Goal: Transaction & Acquisition: Purchase product/service

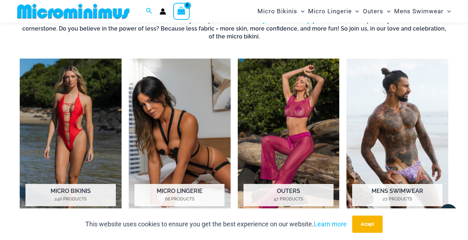
scroll to position [461, 0]
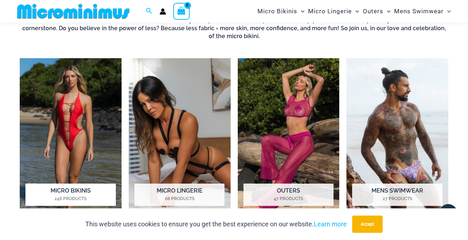
click at [103, 128] on img "Visit product category Micro Bikinis" at bounding box center [71, 137] width 102 height 158
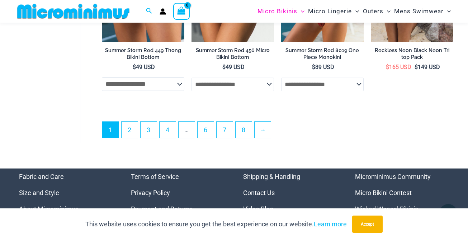
scroll to position [1697, 0]
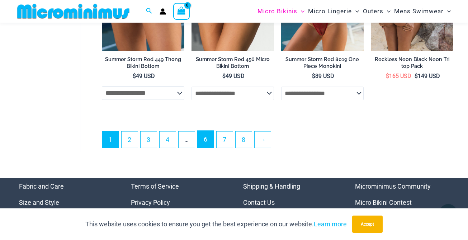
click at [208, 142] on link "6" at bounding box center [206, 139] width 16 height 17
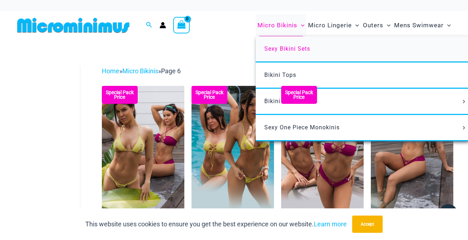
click at [278, 47] on span "Sexy Bikini Sets" at bounding box center [287, 48] width 46 height 7
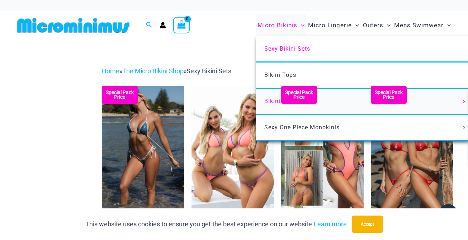
click at [275, 100] on span "Bikini Bottoms" at bounding box center [285, 101] width 42 height 7
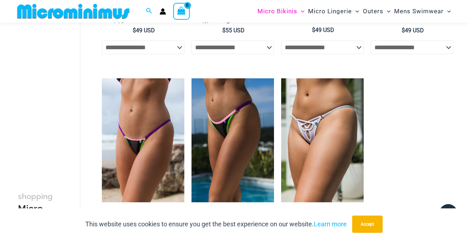
scroll to position [617, 0]
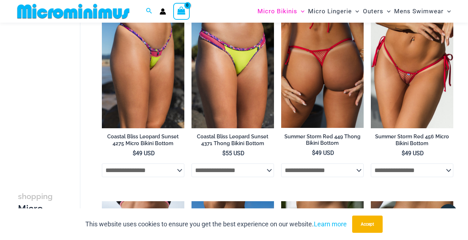
click option "**********" at bounding box center [0, 0] width 0 height 0
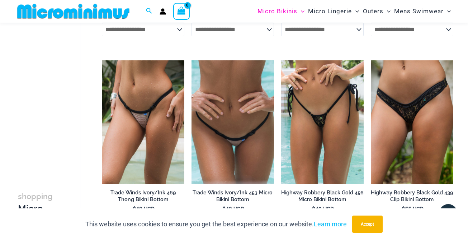
scroll to position [956, 0]
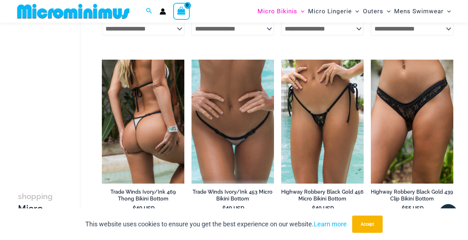
click at [142, 140] on img at bounding box center [143, 122] width 83 height 124
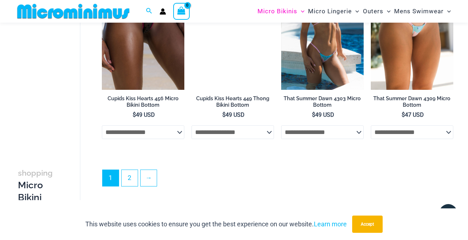
scroll to position [1877, 0]
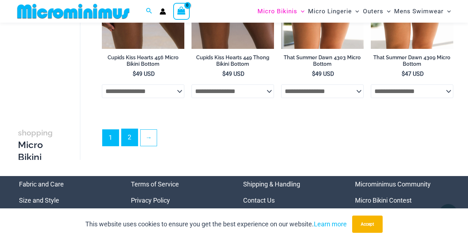
click at [132, 135] on link "2" at bounding box center [130, 137] width 16 height 17
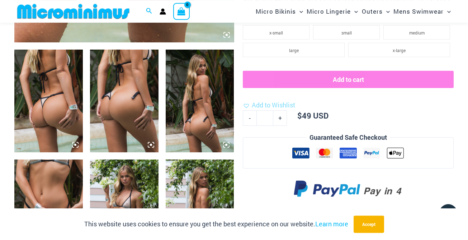
scroll to position [382, 0]
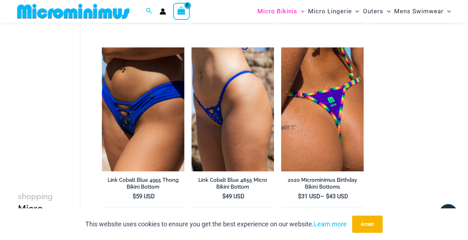
scroll to position [1418, 0]
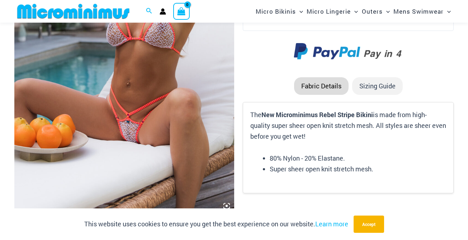
scroll to position [186, 0]
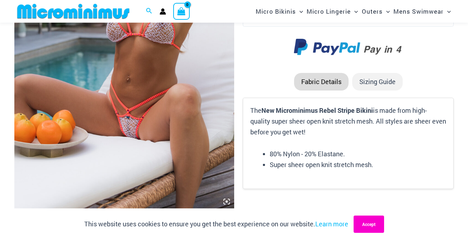
click at [363, 228] on button "Accept" at bounding box center [369, 223] width 31 height 17
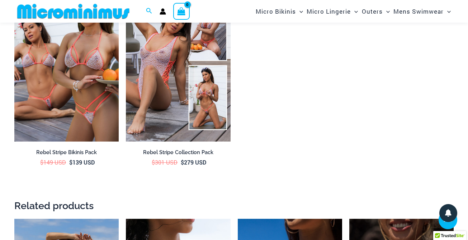
scroll to position [662, 0]
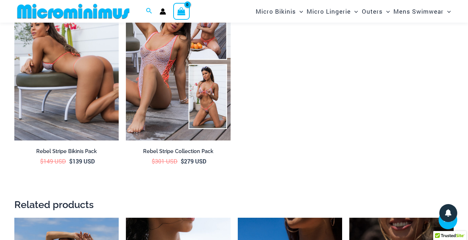
click at [102, 120] on img at bounding box center [66, 61] width 104 height 157
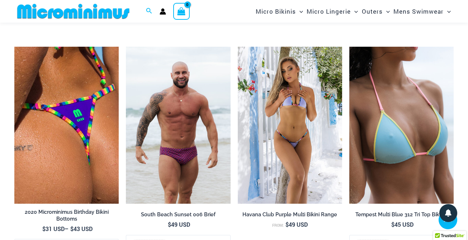
scroll to position [1065, 0]
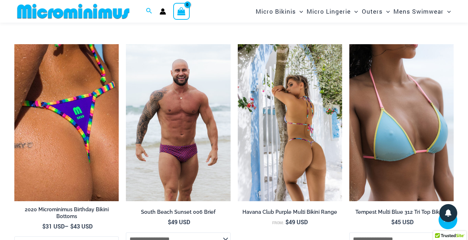
click at [268, 123] on img at bounding box center [290, 122] width 104 height 157
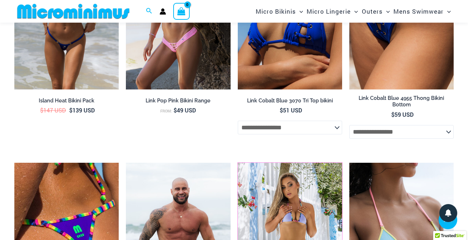
scroll to position [919, 0]
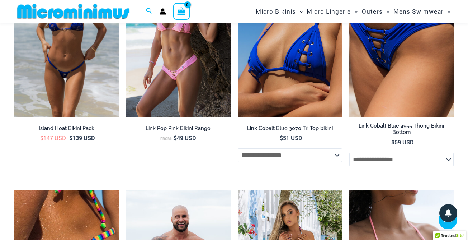
click at [91, 84] on img at bounding box center [66, 38] width 104 height 157
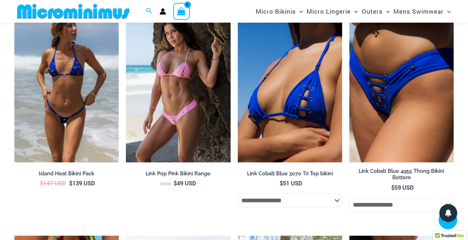
scroll to position [860, 0]
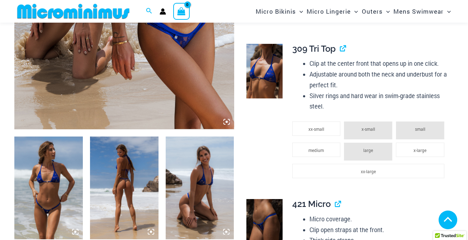
scroll to position [293, 0]
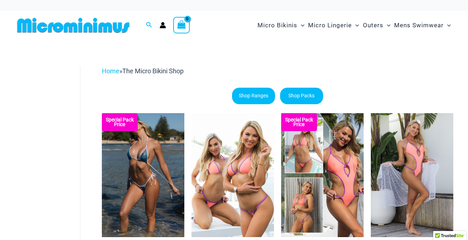
scroll to position [0, 0]
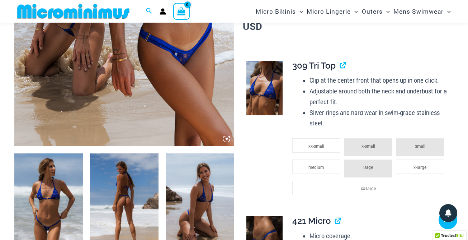
scroll to position [265, 0]
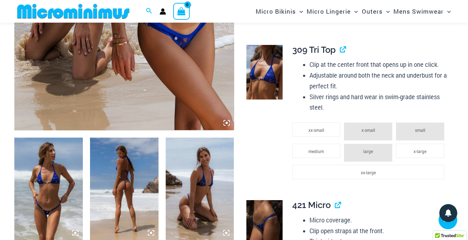
click at [269, 201] on img at bounding box center [265, 227] width 36 height 55
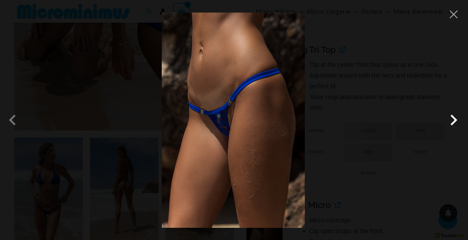
click at [450, 119] on span at bounding box center [454, 120] width 22 height 22
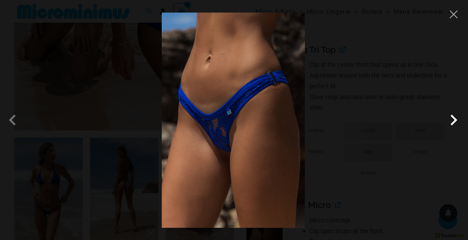
click at [450, 119] on span at bounding box center [454, 120] width 22 height 22
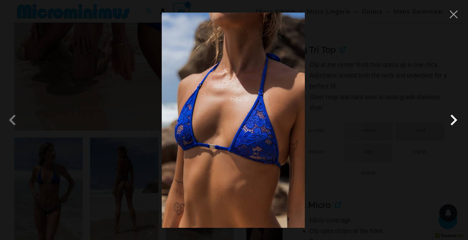
click at [450, 119] on span at bounding box center [454, 120] width 22 height 22
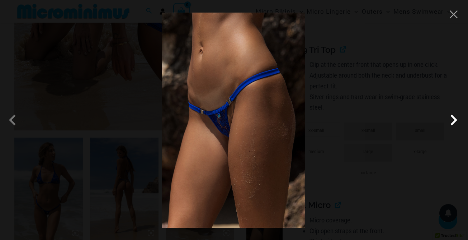
click at [450, 119] on span at bounding box center [454, 120] width 22 height 22
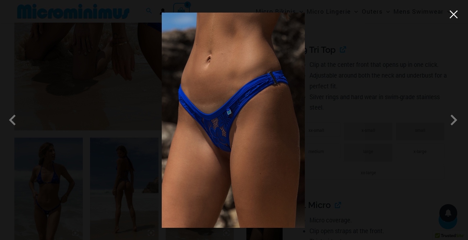
click at [452, 16] on button "Close" at bounding box center [454, 14] width 11 height 11
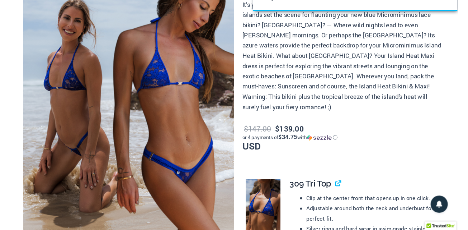
scroll to position [0, 0]
